Goal: Transaction & Acquisition: Subscribe to service/newsletter

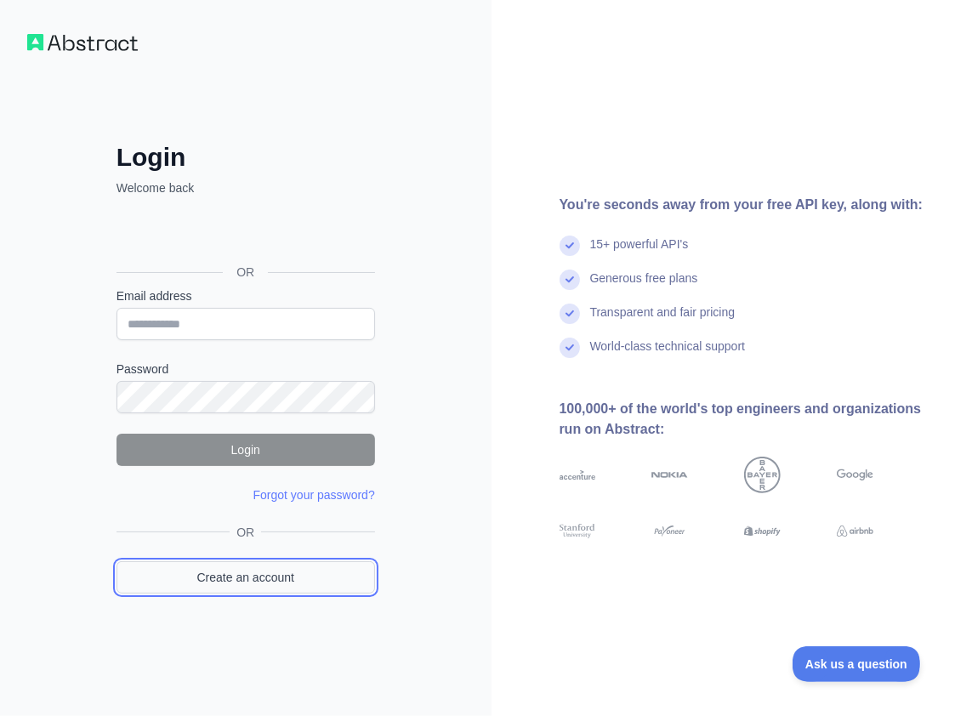
click at [262, 574] on link "Create an account" at bounding box center [246, 577] width 259 height 32
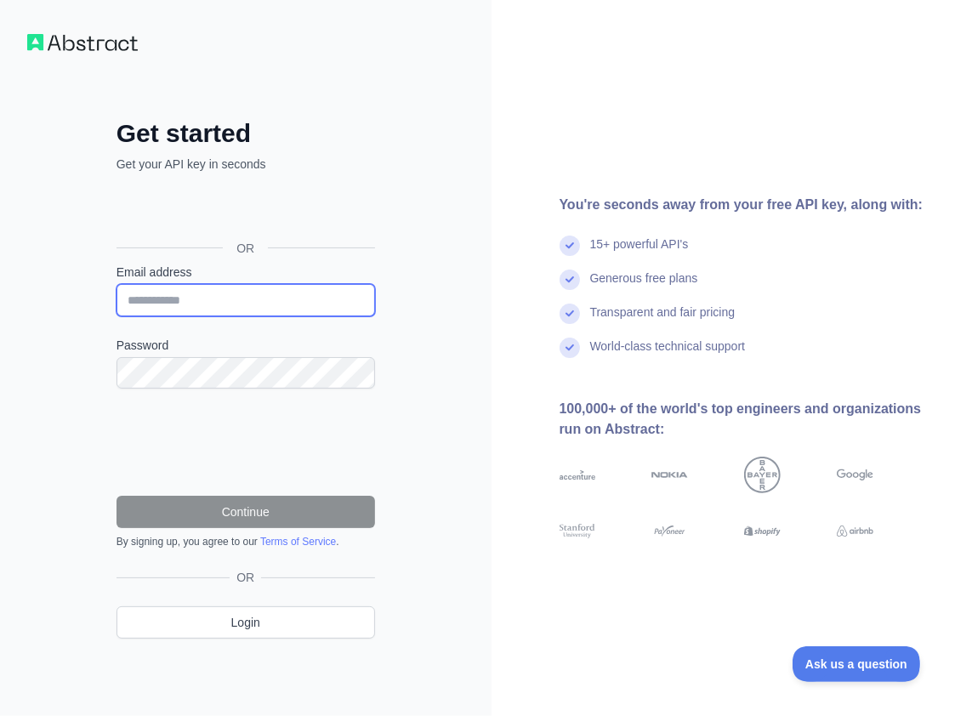
drag, startPoint x: 159, startPoint y: 306, endPoint x: 157, endPoint y: 344, distance: 37.5
click at [159, 306] on input "Email address" at bounding box center [246, 300] width 259 height 32
paste input "**********"
type input "**********"
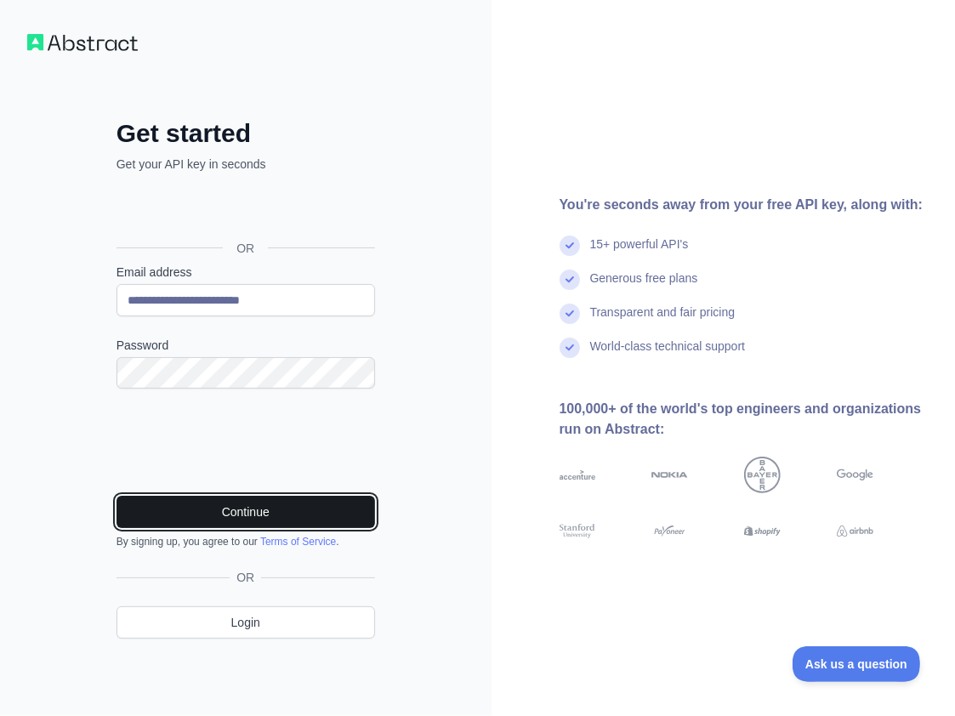
click at [185, 499] on button "Continue" at bounding box center [246, 512] width 259 height 32
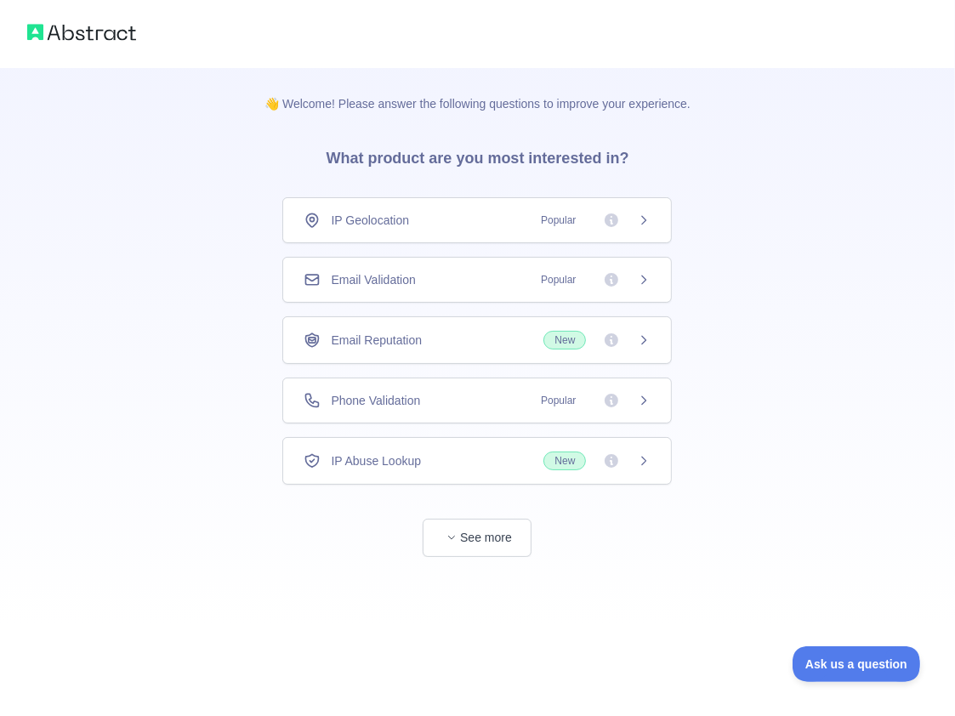
click at [423, 267] on div "Email Validation Popular" at bounding box center [477, 280] width 390 height 46
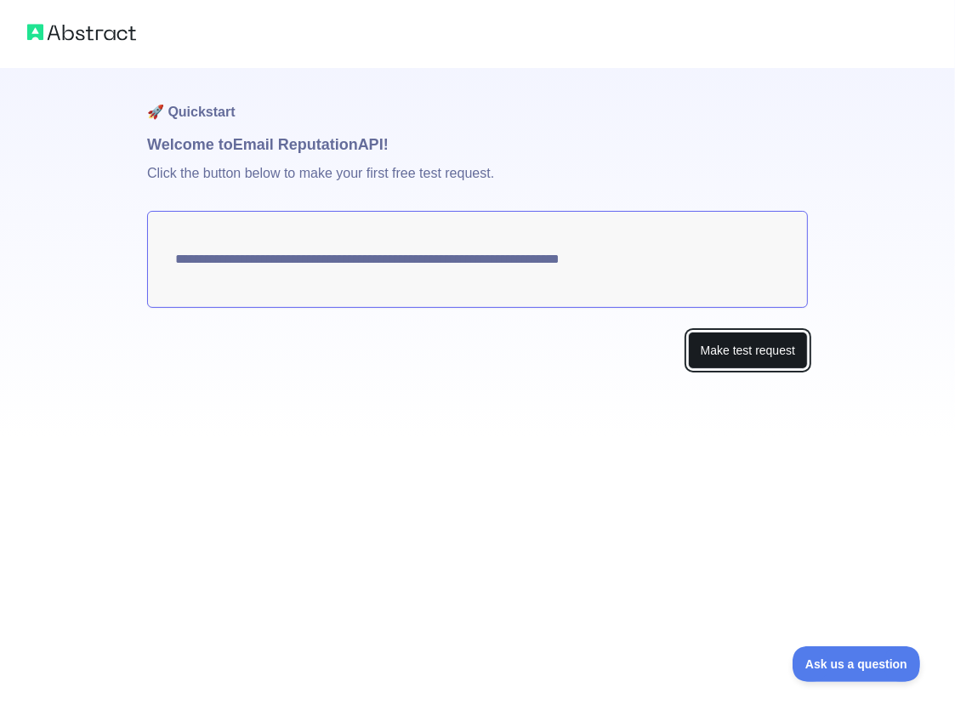
click at [755, 355] on button "Make test request" at bounding box center [748, 351] width 120 height 38
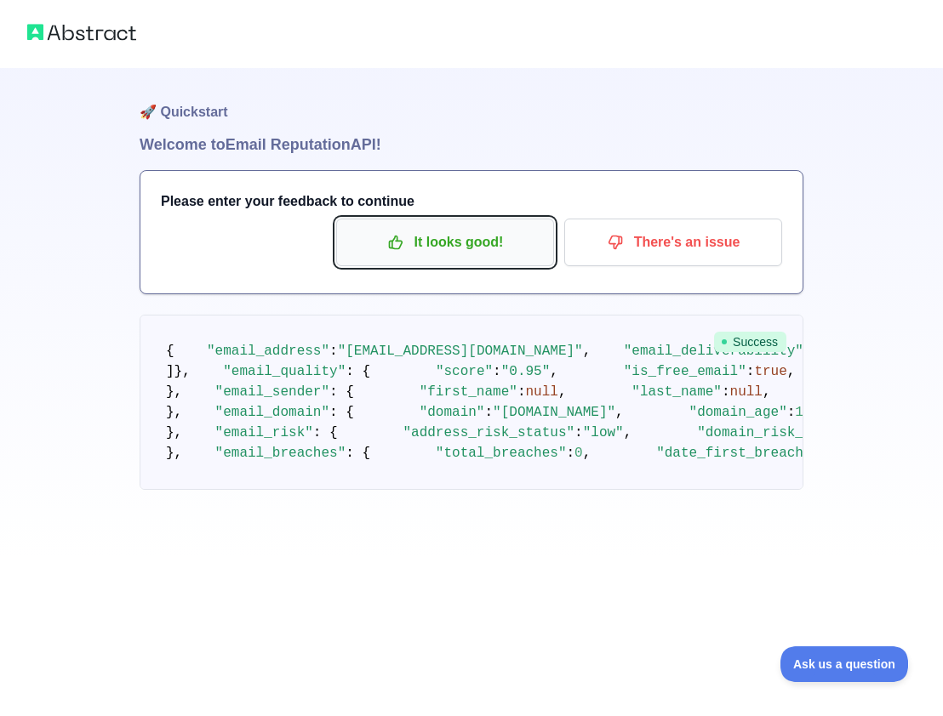
click at [493, 251] on p "It looks good!" at bounding box center [445, 242] width 192 height 29
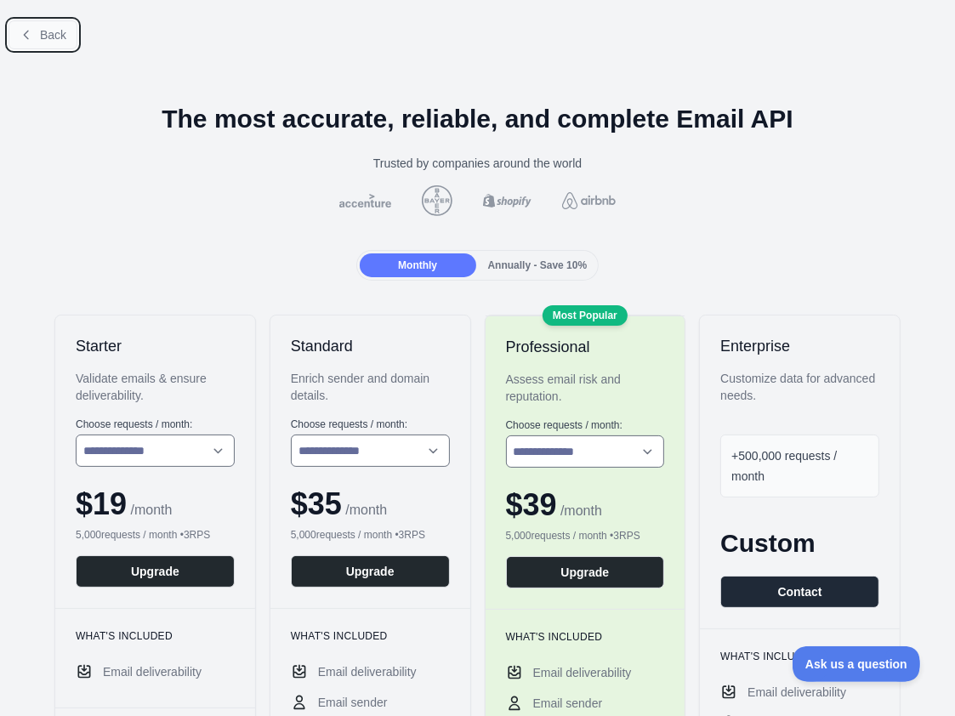
click at [27, 35] on icon at bounding box center [27, 35] width 14 height 14
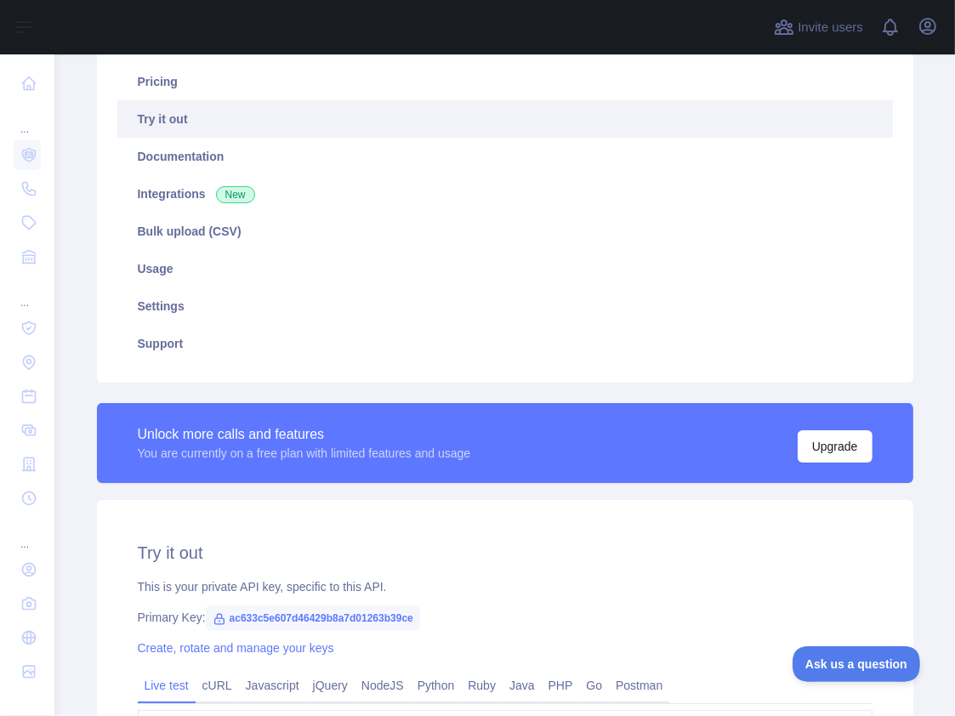
scroll to position [170, 0]
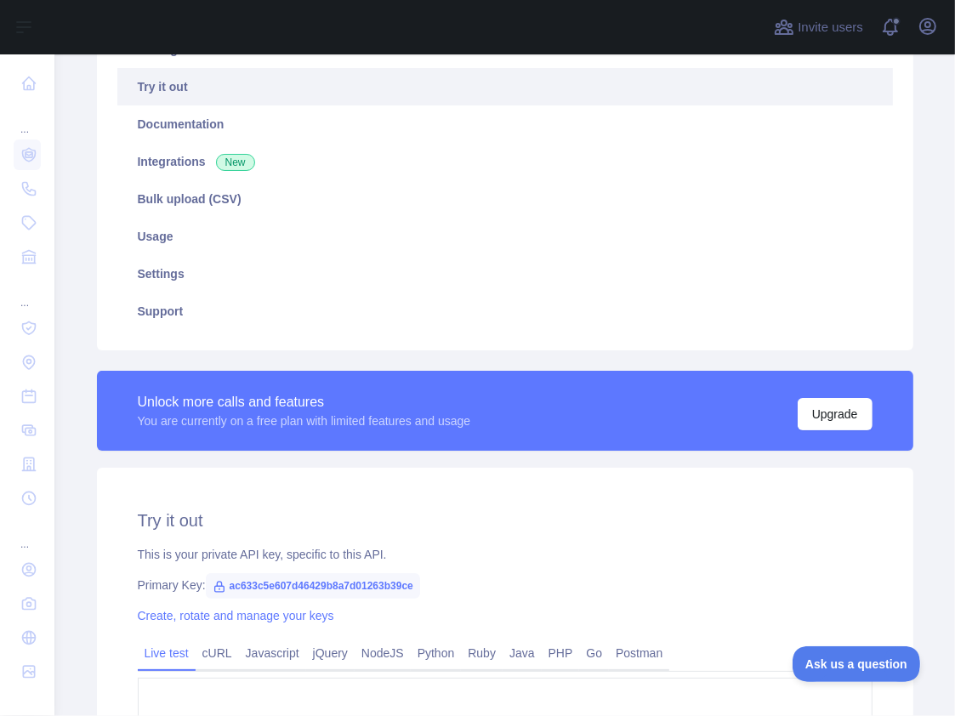
click at [344, 582] on span "ac633c5e607d46429b8a7d01263b39ce" at bounding box center [313, 586] width 214 height 26
copy span "ac633c5e607d46429b8a7d01263b39ce"
